Goal: Information Seeking & Learning: Learn about a topic

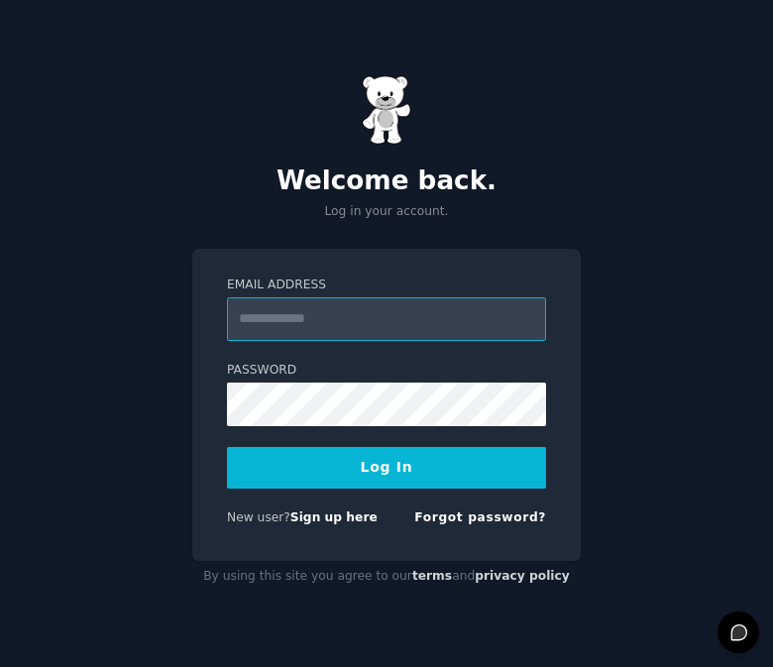
type input "**********"
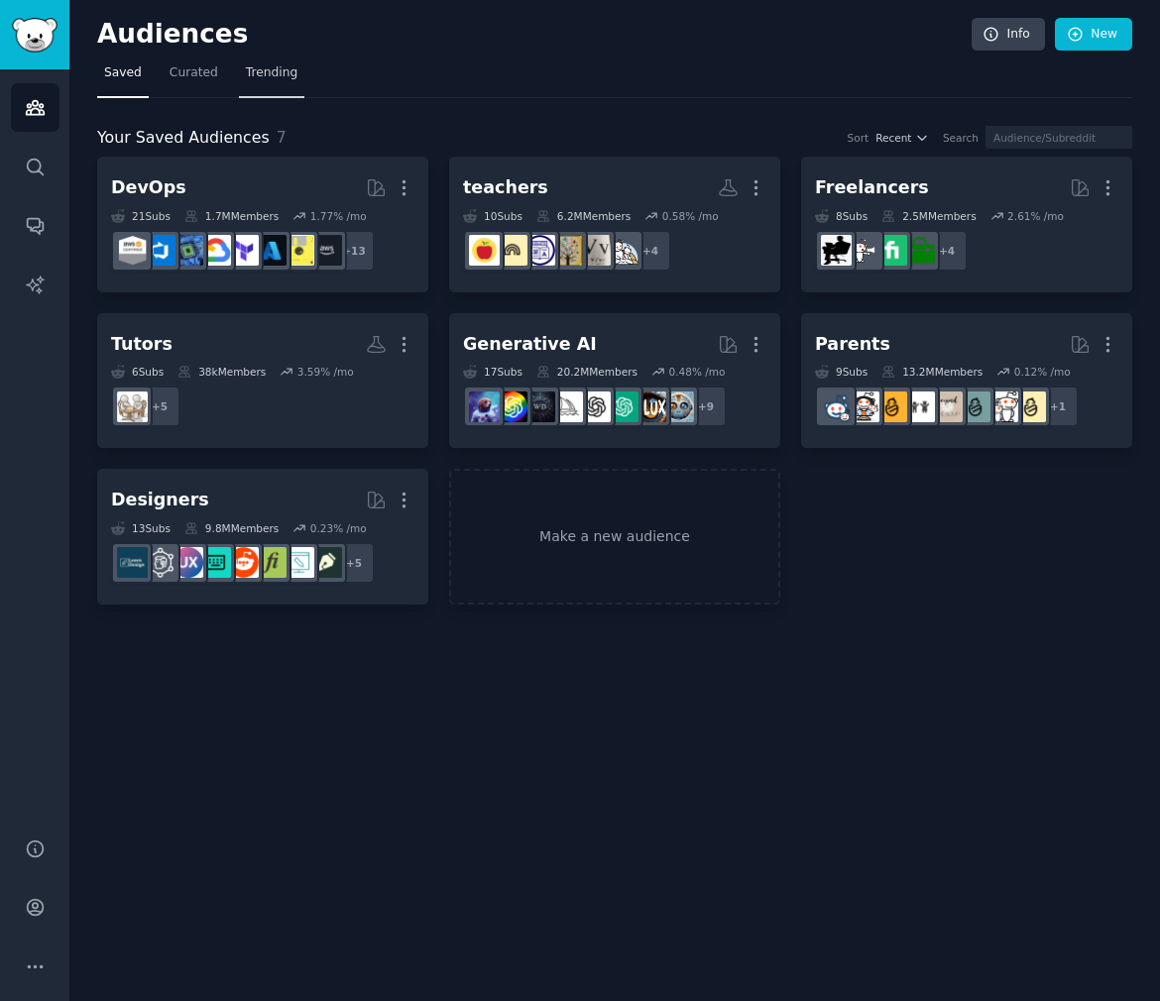
click at [239, 68] on link "Trending" at bounding box center [271, 77] width 65 height 41
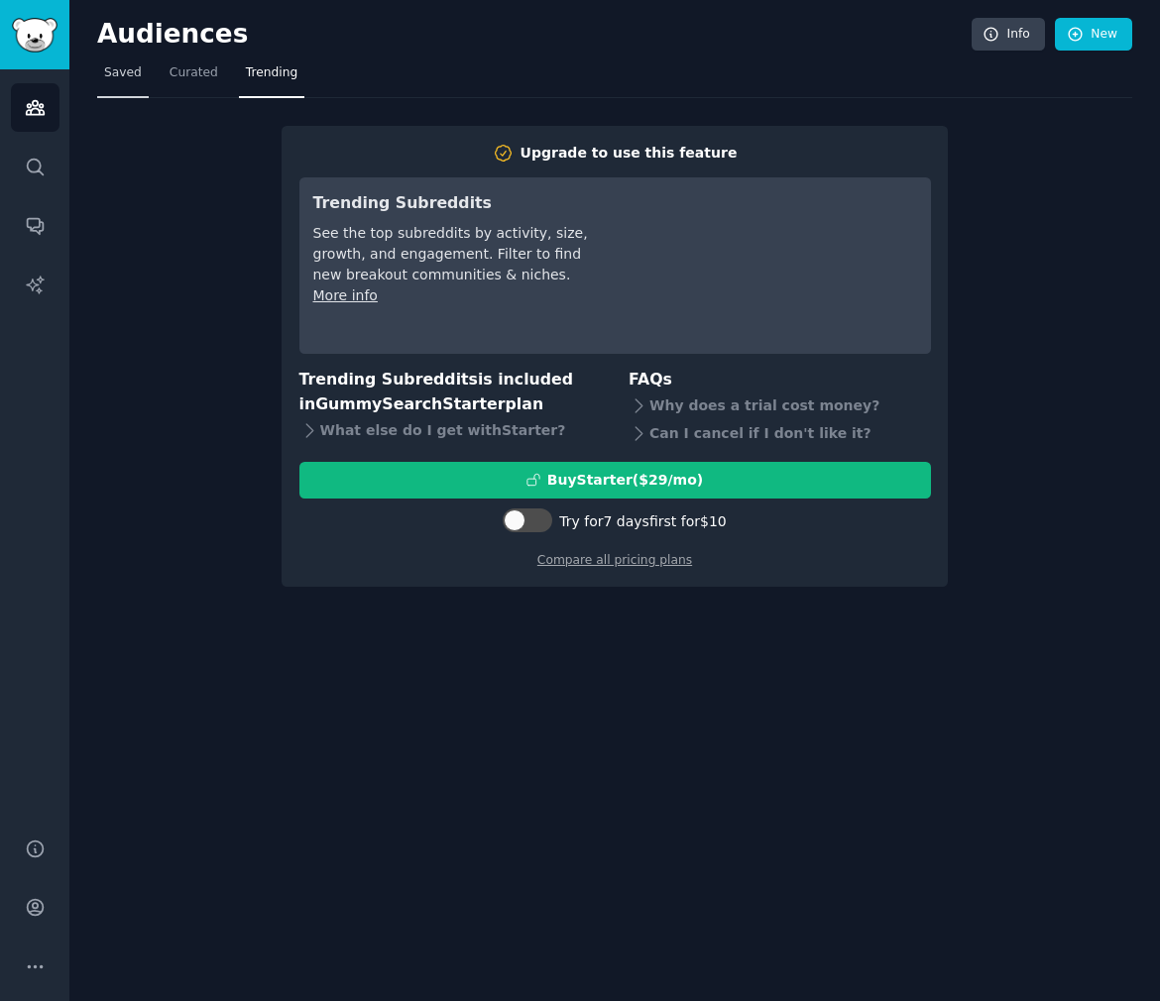
click at [104, 83] on link "Saved" at bounding box center [123, 77] width 52 height 41
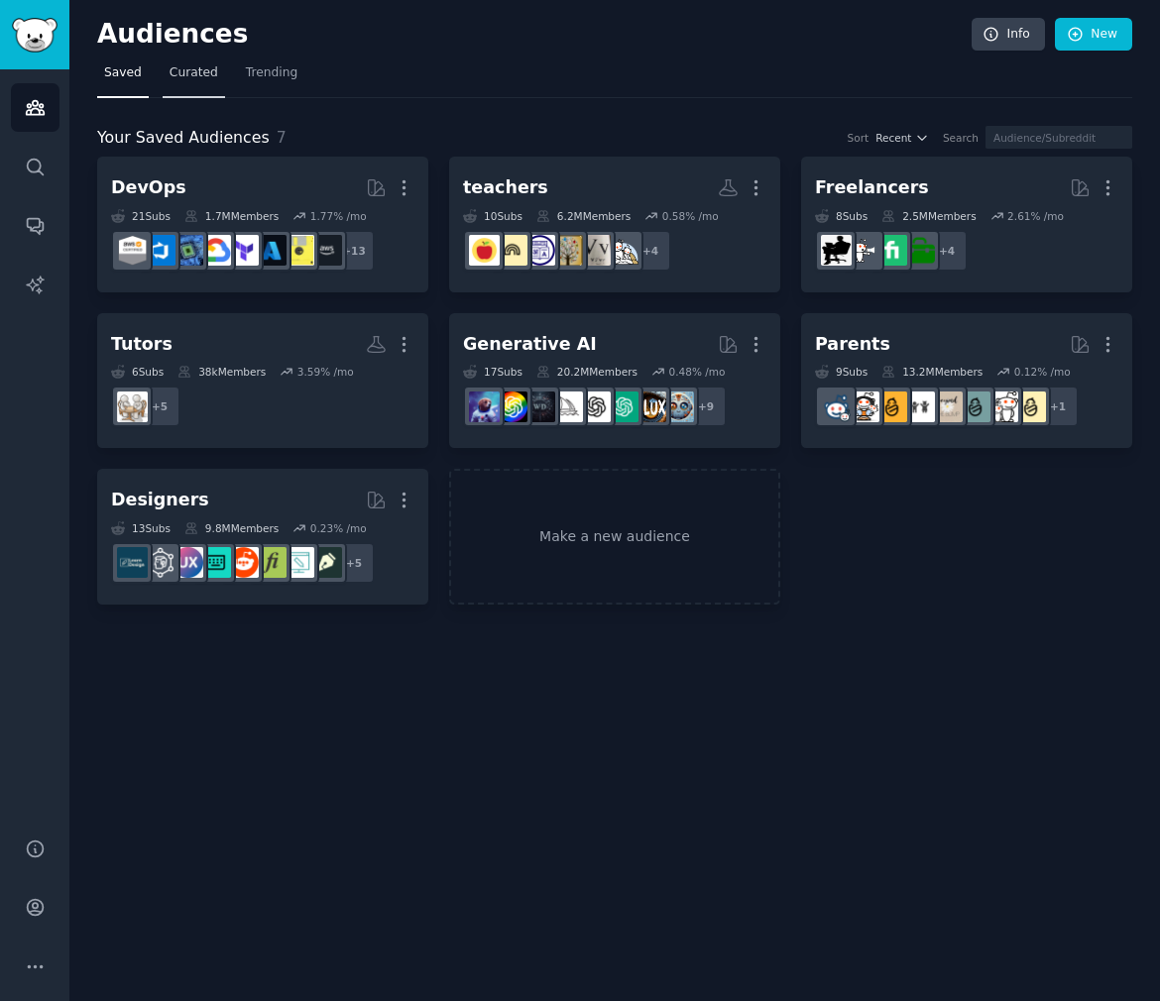
click at [178, 82] on link "Curated" at bounding box center [194, 77] width 62 height 41
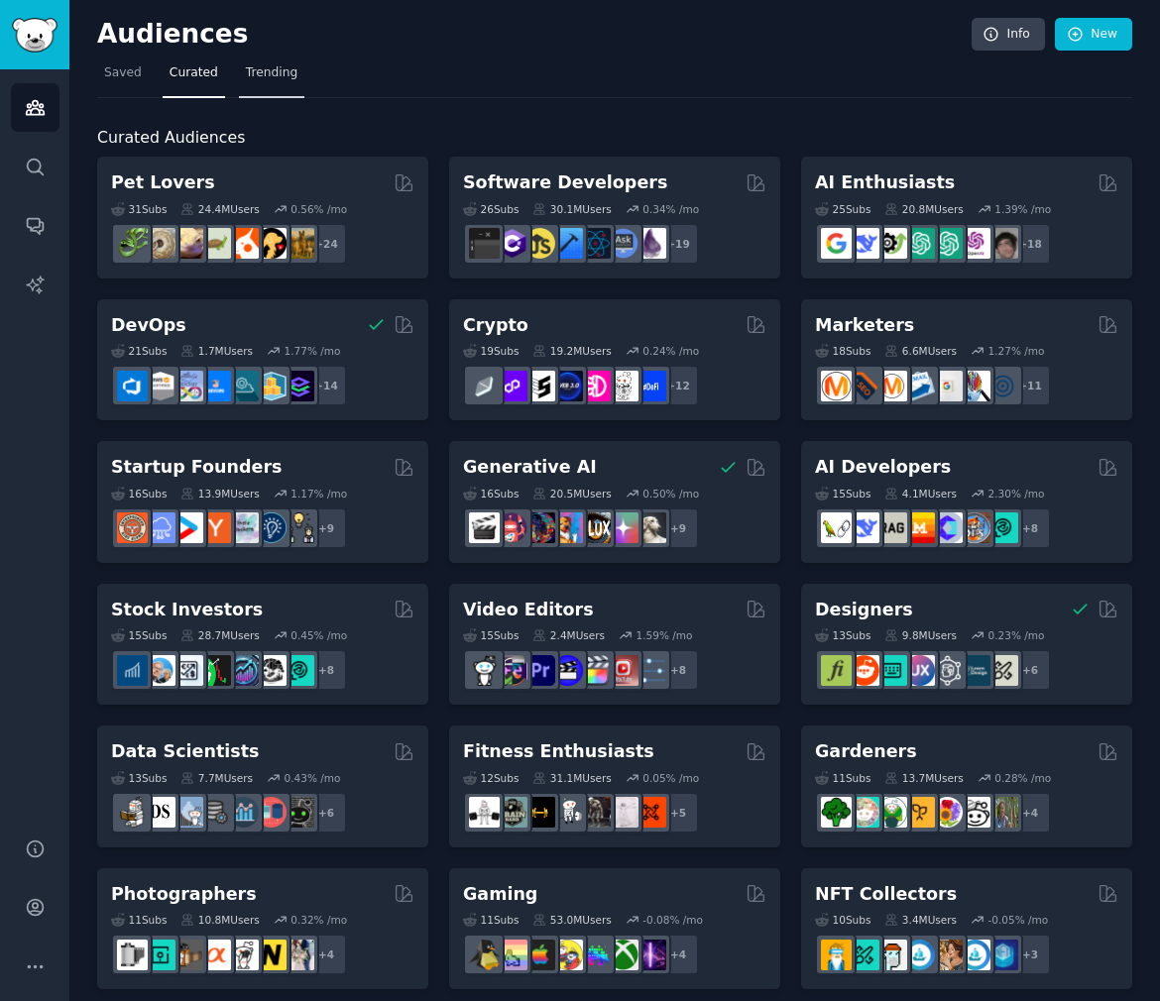
click at [253, 77] on span "Trending" at bounding box center [272, 73] width 52 height 18
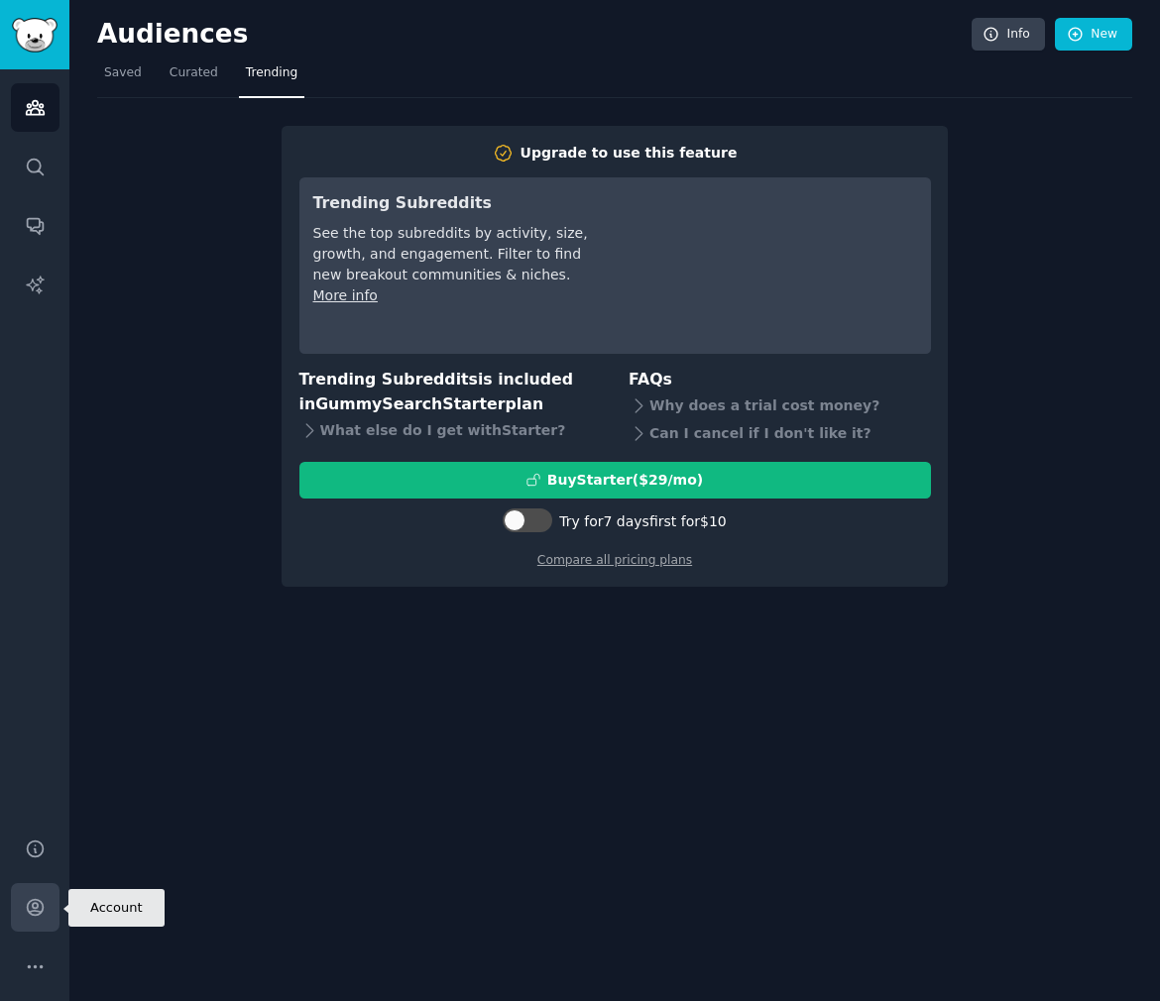
click at [29, 666] on icon "Sidebar" at bounding box center [35, 907] width 21 height 21
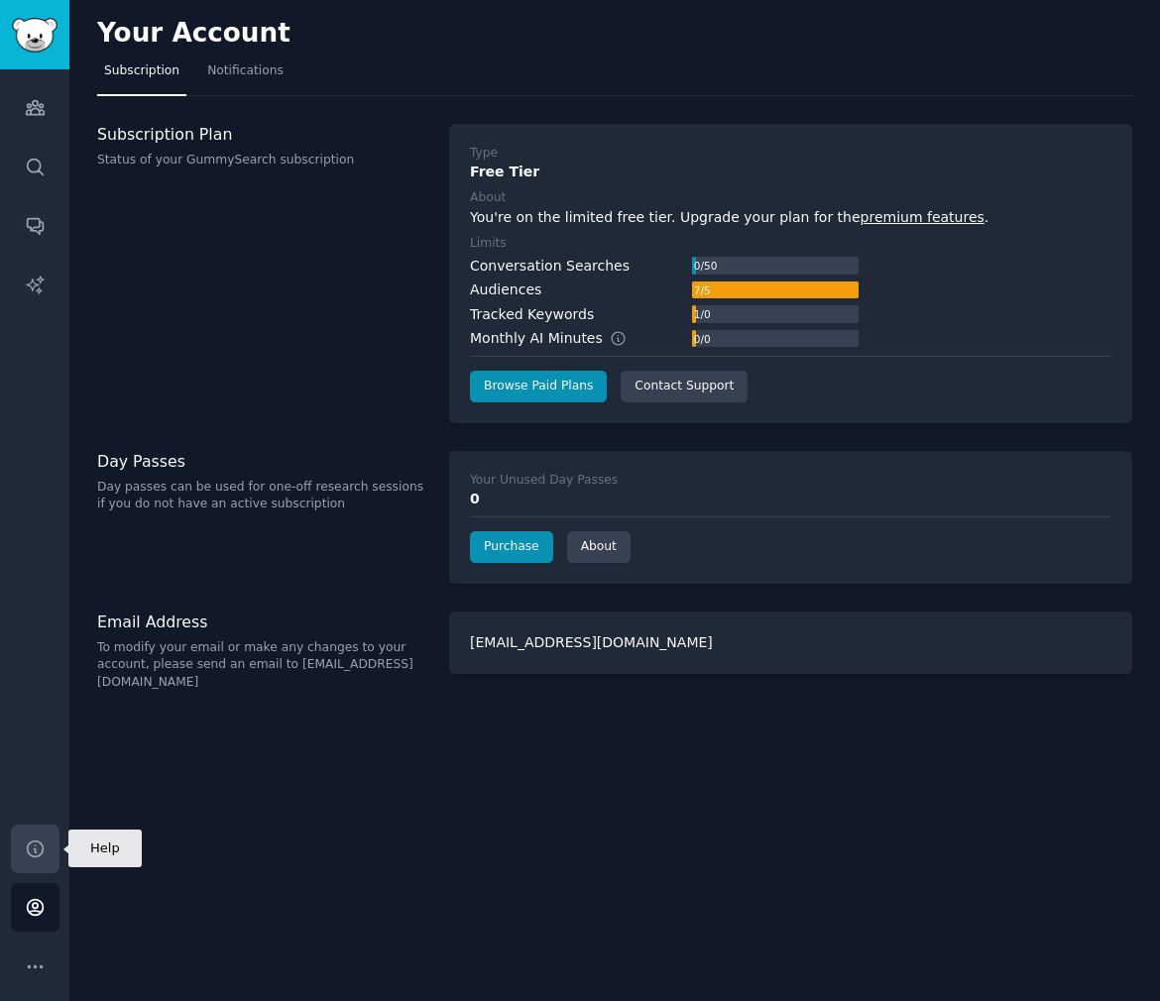
click at [42, 666] on icon "Sidebar" at bounding box center [35, 848] width 16 height 16
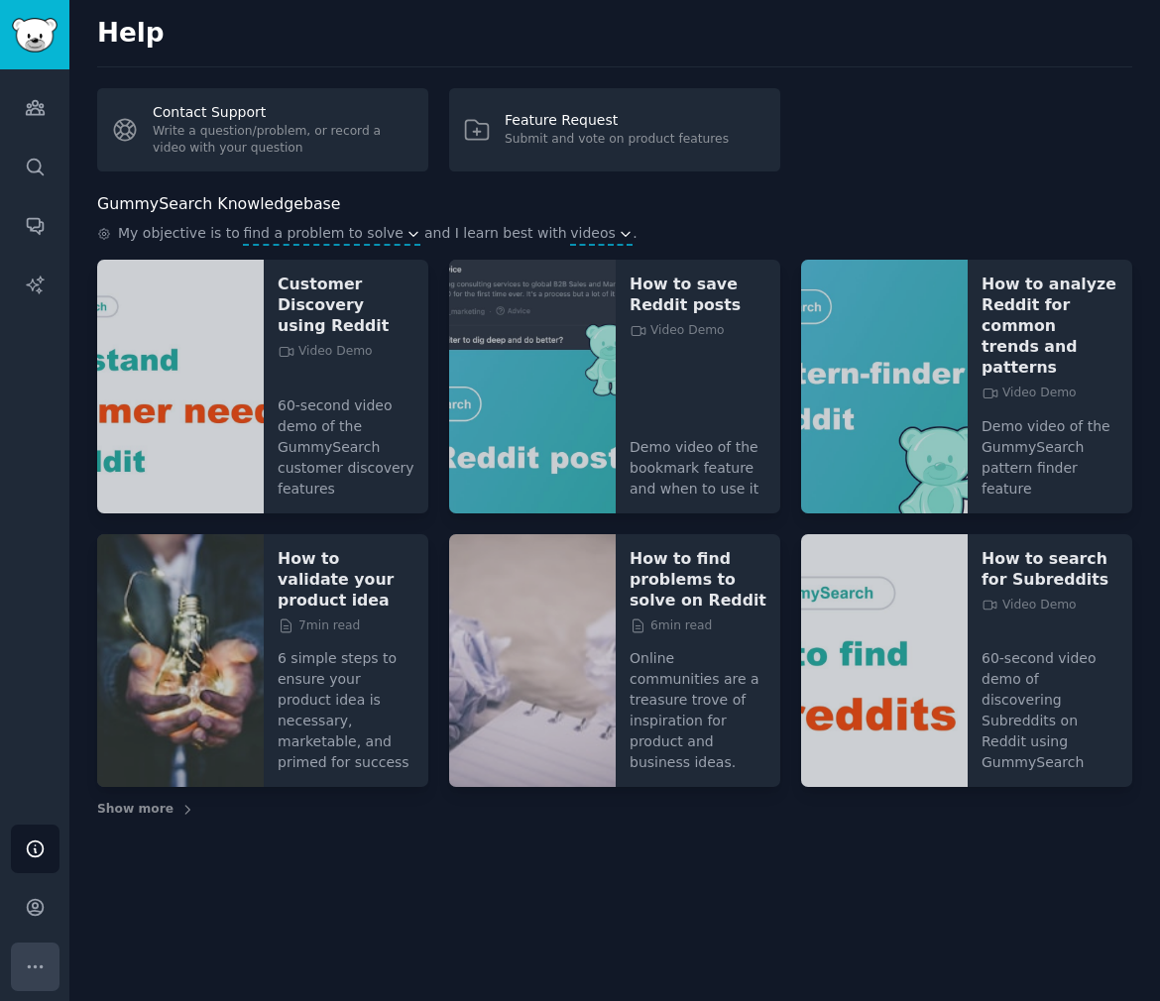
click at [47, 666] on button "More" at bounding box center [35, 967] width 49 height 49
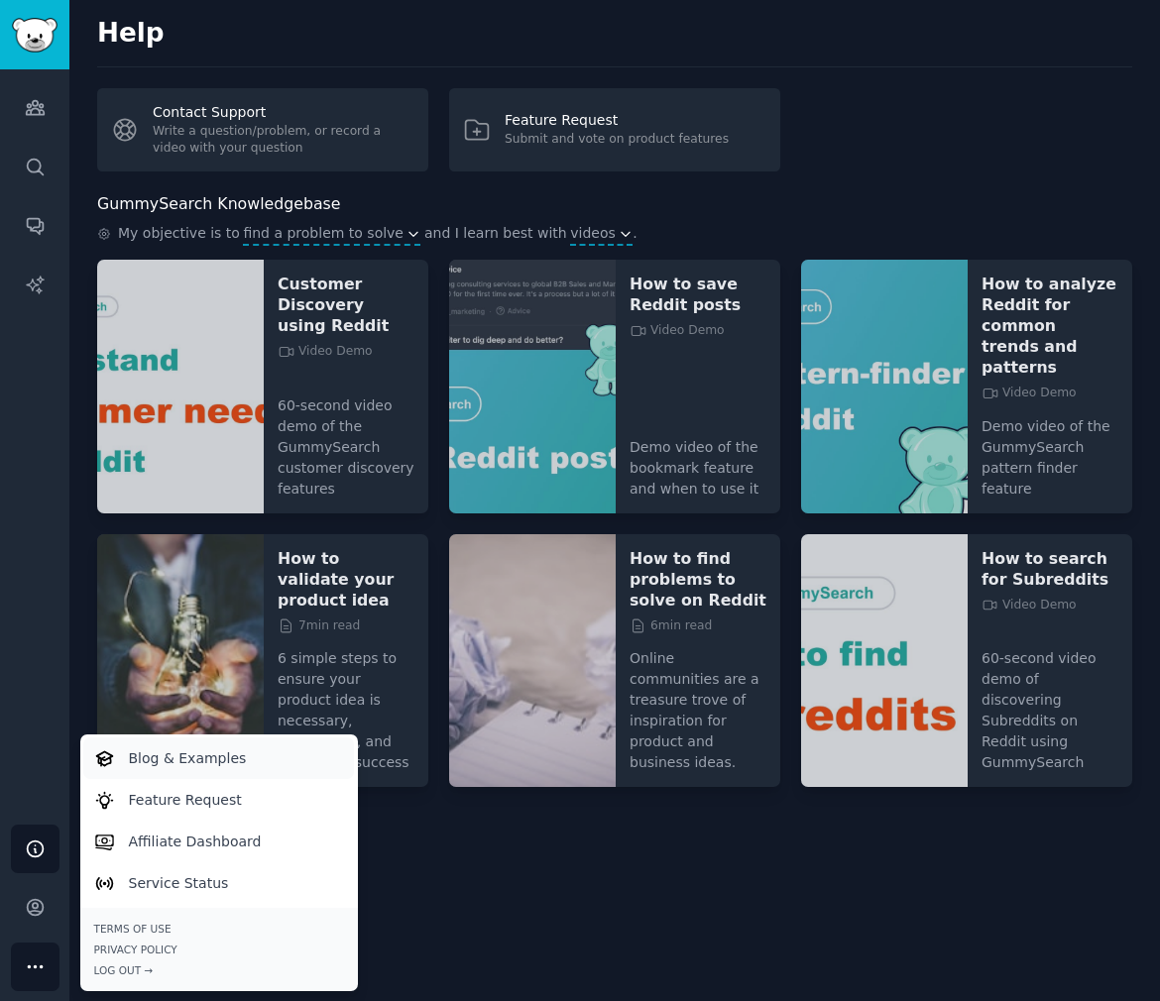
click at [184, 666] on p "Blog & Examples" at bounding box center [188, 758] width 118 height 21
click at [229, 666] on p "Feature Request" at bounding box center [185, 800] width 113 height 21
click at [168, 666] on p "Blog & Examples" at bounding box center [188, 758] width 118 height 21
